Goal: Download file/media

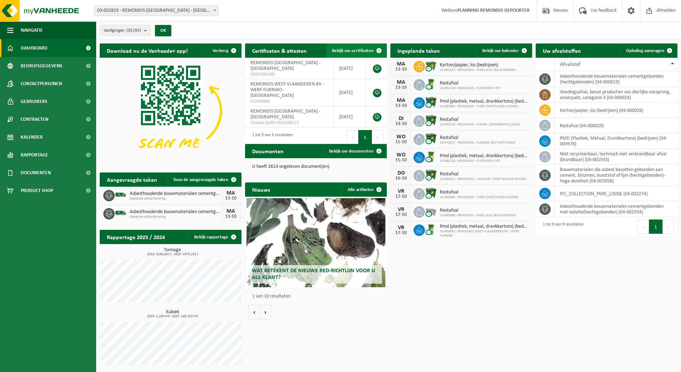
click at [349, 49] on span "Bekijk uw certificaten" at bounding box center [353, 50] width 42 height 5
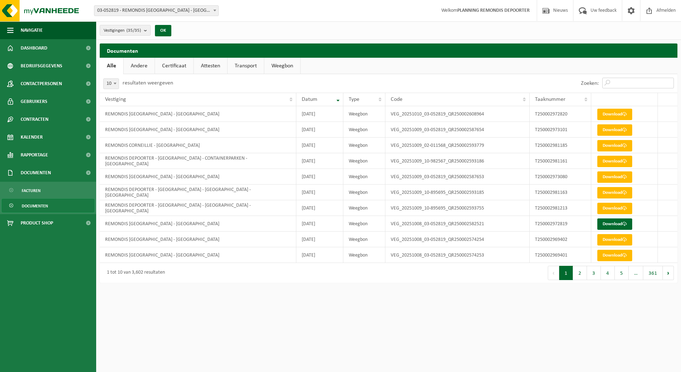
click at [627, 81] on input "Zoeken:" at bounding box center [639, 83] width 72 height 11
paste input "T250002950480"
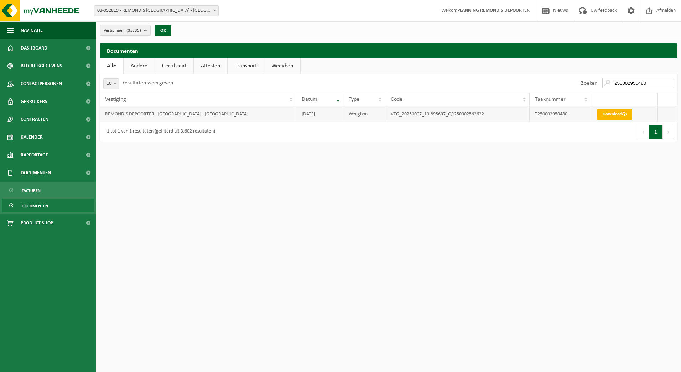
type input "T250002950480"
click at [608, 117] on link "Download" at bounding box center [615, 114] width 35 height 11
